Goal: Transaction & Acquisition: Purchase product/service

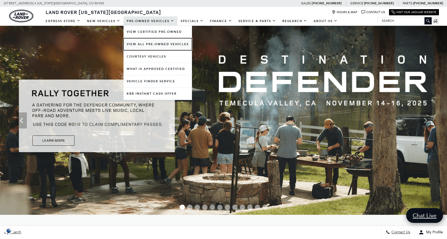
click at [145, 43] on link "View All Pre-Owned Vehicles" at bounding box center [157, 44] width 68 height 12
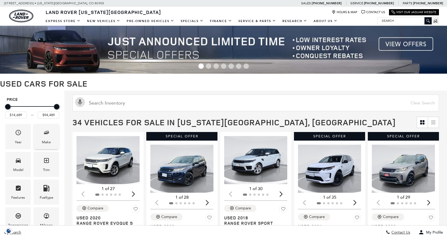
click at [48, 132] on icon "Make" at bounding box center [47, 132] width 3 height 3
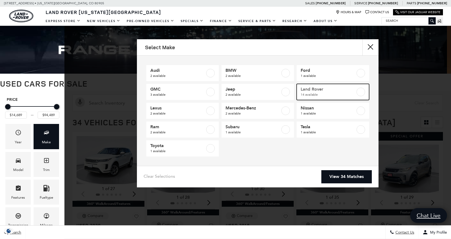
click at [314, 92] on span "Land Rover" at bounding box center [328, 88] width 55 height 5
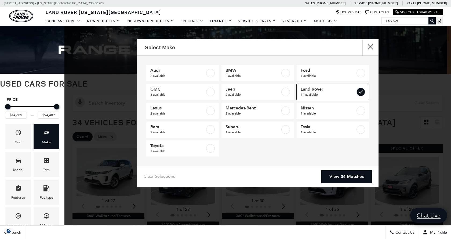
type input "$24,189"
checkbox input "true"
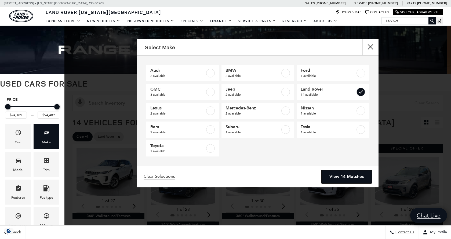
click at [352, 177] on link "View 14 Matches" at bounding box center [346, 176] width 50 height 13
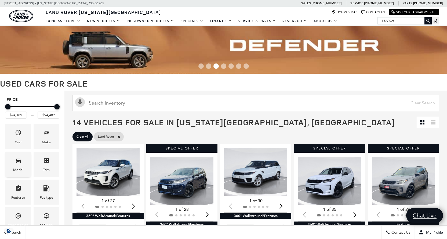
click at [19, 162] on icon "Model" at bounding box center [18, 160] width 5 height 4
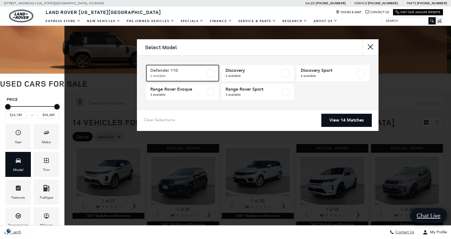
click at [210, 73] on label at bounding box center [210, 73] width 9 height 9
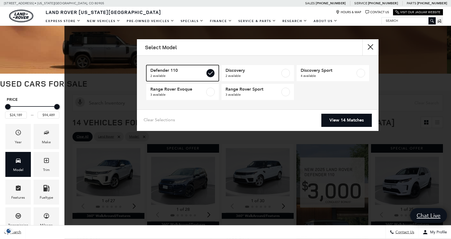
type input "$57,689"
type input "$65,489"
checkbox input "true"
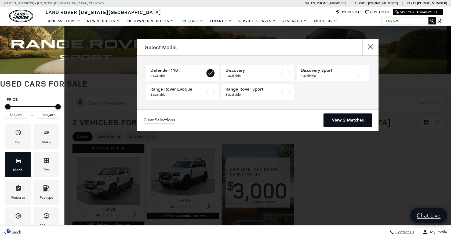
click at [354, 119] on link "View 2 Matches" at bounding box center [348, 120] width 48 height 13
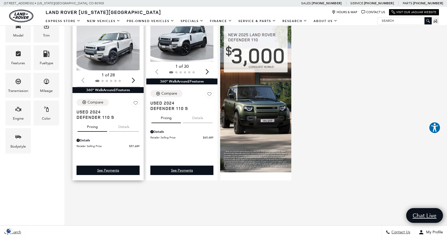
scroll to position [107, 0]
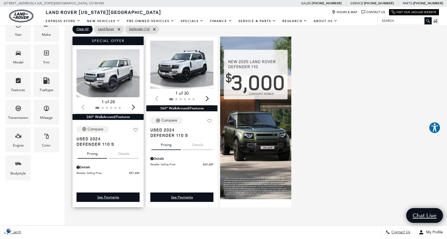
click at [118, 75] on img "1 / 2" at bounding box center [109, 73] width 64 height 48
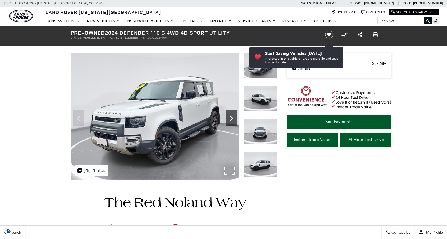
click at [233, 114] on icon "Next" at bounding box center [231, 118] width 11 height 11
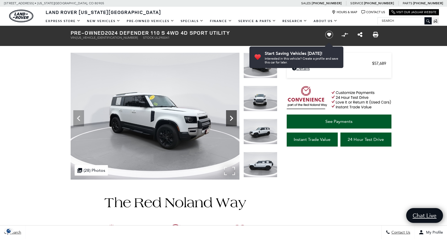
click at [233, 114] on icon "Next" at bounding box center [231, 118] width 11 height 11
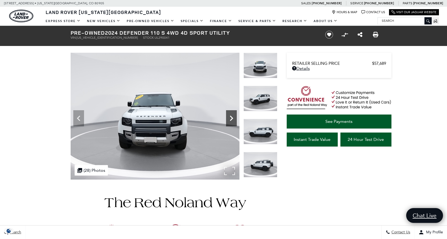
click at [233, 115] on icon "Next" at bounding box center [231, 118] width 11 height 11
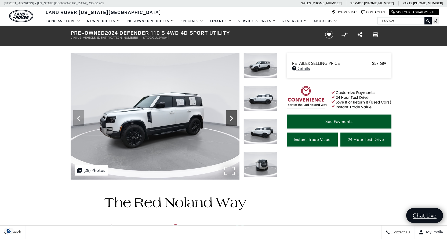
click at [231, 117] on icon "Next" at bounding box center [231, 117] width 3 height 5
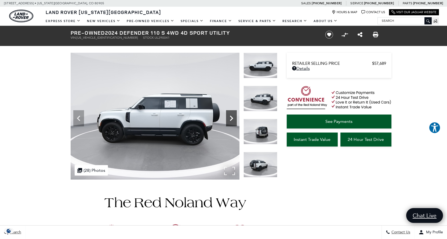
click at [231, 117] on icon "Next" at bounding box center [231, 117] width 3 height 5
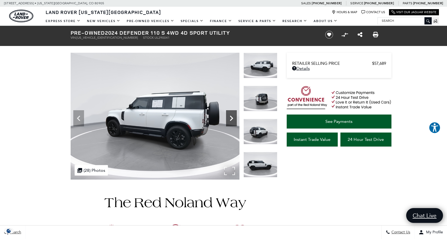
click at [231, 117] on icon "Next" at bounding box center [231, 117] width 3 height 5
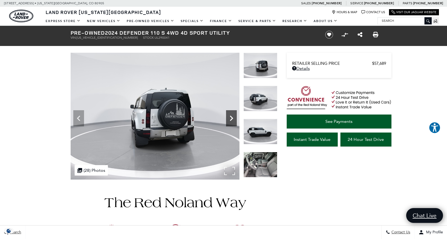
click at [231, 117] on icon "Next" at bounding box center [231, 117] width 3 height 5
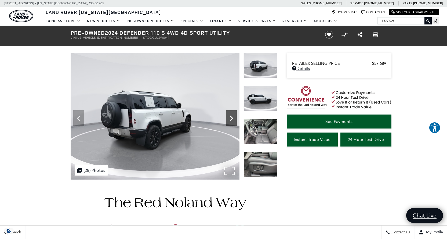
click at [231, 117] on icon "Next" at bounding box center [231, 117] width 3 height 5
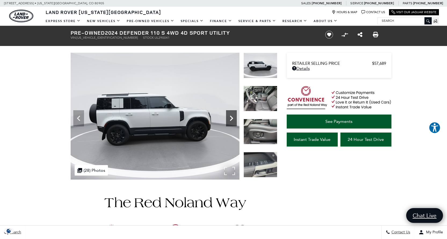
click at [231, 117] on icon "Next" at bounding box center [231, 117] width 3 height 5
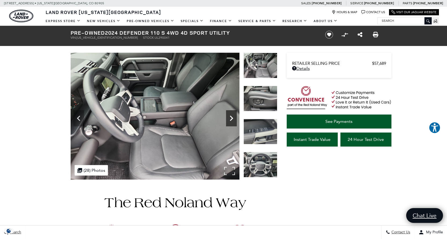
click at [232, 118] on icon "Next" at bounding box center [231, 117] width 3 height 5
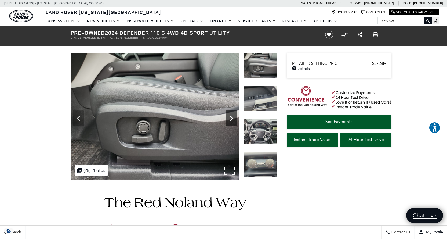
click at [232, 118] on icon "Next" at bounding box center [231, 117] width 3 height 5
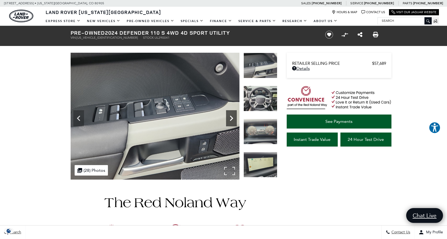
click at [232, 118] on icon "Next" at bounding box center [231, 117] width 3 height 5
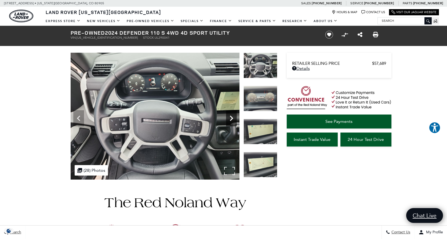
click at [232, 118] on icon "Next" at bounding box center [231, 117] width 3 height 5
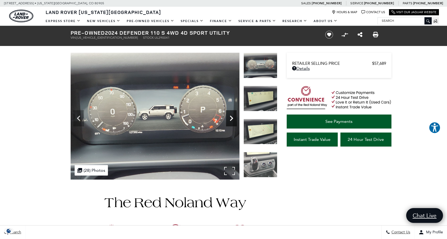
click at [232, 118] on icon "Next" at bounding box center [231, 117] width 3 height 5
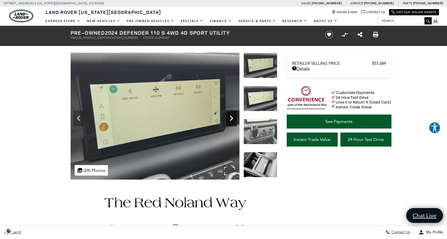
click at [232, 118] on icon "Next" at bounding box center [231, 117] width 3 height 5
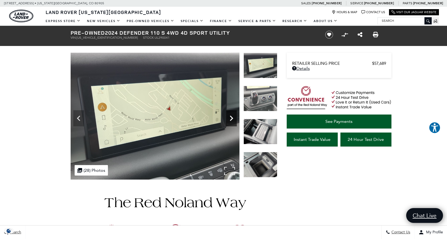
click at [232, 118] on icon "Next" at bounding box center [231, 117] width 3 height 5
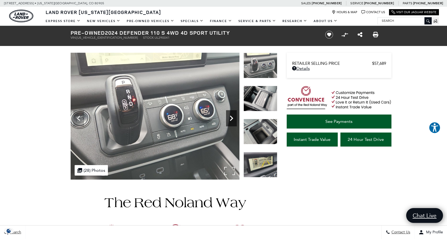
click at [232, 118] on icon "Next" at bounding box center [231, 117] width 3 height 5
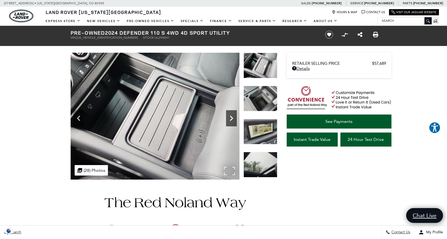
click at [232, 118] on icon "Next" at bounding box center [231, 117] width 3 height 5
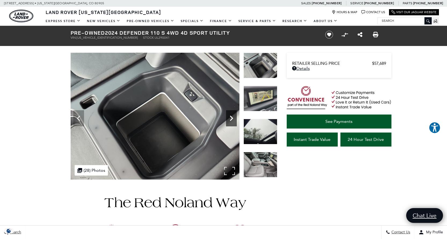
click at [232, 118] on icon "Next" at bounding box center [231, 117] width 3 height 5
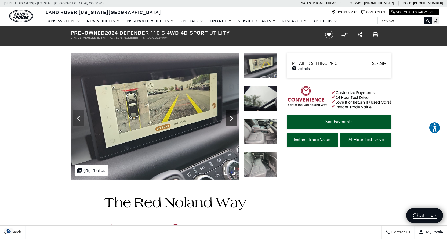
click at [232, 118] on icon "Next" at bounding box center [231, 117] width 3 height 5
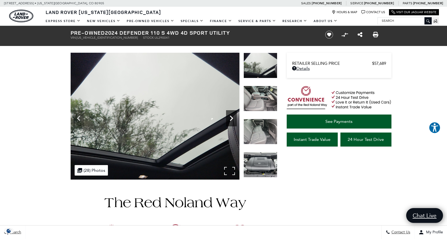
click at [232, 118] on icon "Next" at bounding box center [231, 117] width 3 height 5
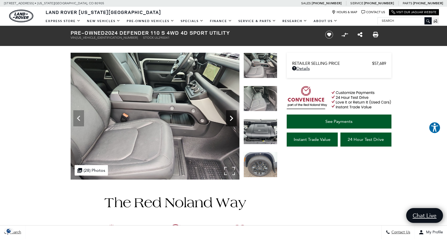
click at [232, 118] on icon "Next" at bounding box center [231, 117] width 3 height 5
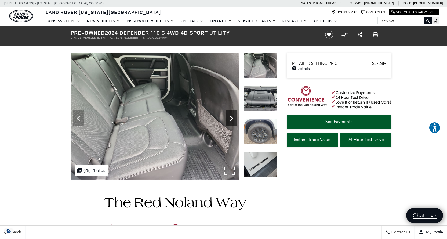
click at [232, 118] on icon "Next" at bounding box center [231, 117] width 3 height 5
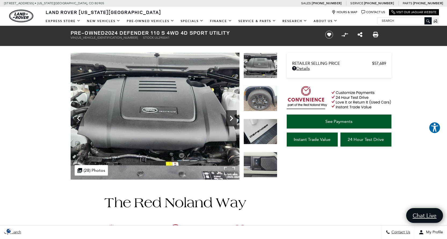
click at [232, 118] on icon "Next" at bounding box center [231, 117] width 3 height 5
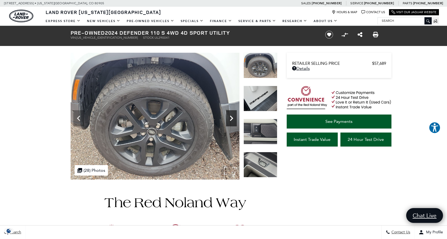
click at [232, 118] on icon "Next" at bounding box center [231, 117] width 3 height 5
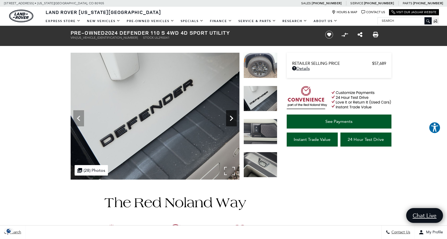
click at [232, 118] on icon "Next" at bounding box center [231, 117] width 3 height 5
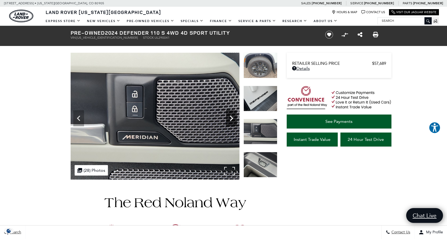
click at [232, 118] on icon "Next" at bounding box center [231, 117] width 3 height 5
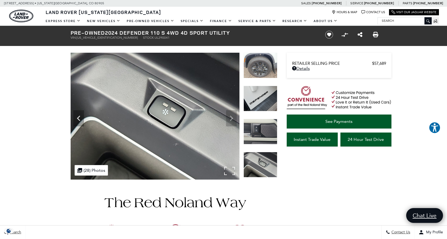
click at [232, 118] on img at bounding box center [155, 116] width 169 height 127
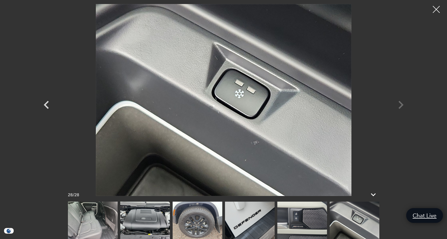
click at [436, 8] on div at bounding box center [436, 9] width 14 height 14
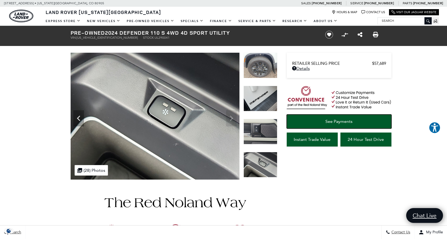
click at [346, 120] on span "See Payments" at bounding box center [338, 121] width 27 height 5
